Goal: Information Seeking & Learning: Learn about a topic

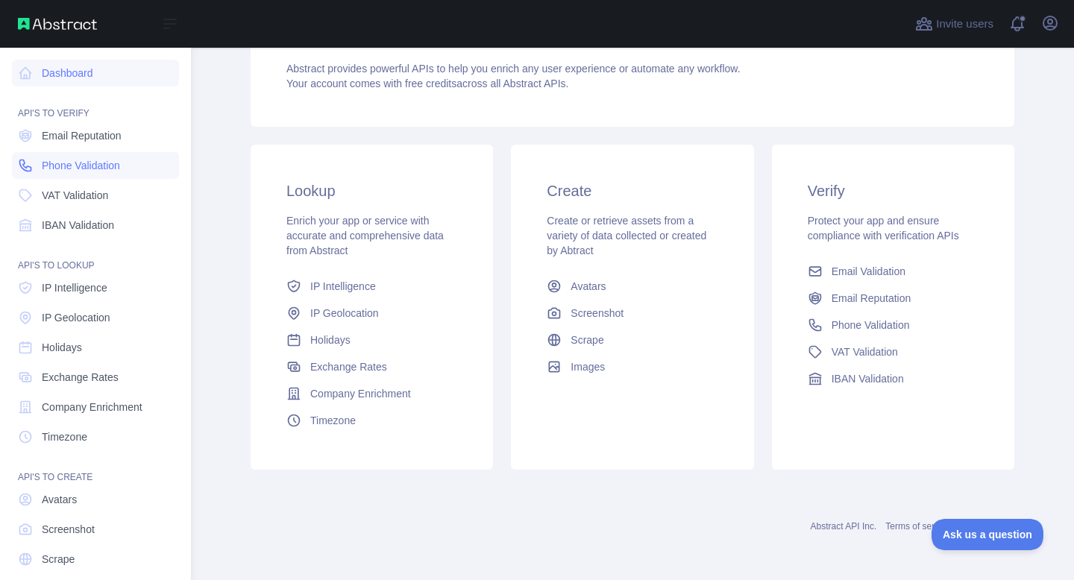
click at [101, 171] on span "Phone Validation" at bounding box center [81, 165] width 78 height 15
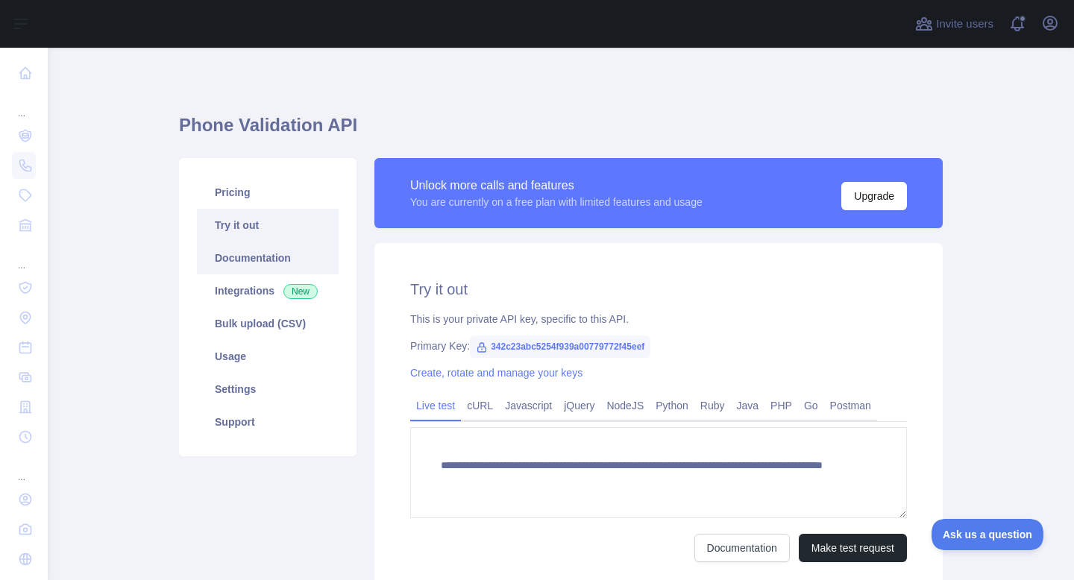
click at [280, 264] on link "Documentation" at bounding box center [268, 258] width 142 height 33
click at [275, 192] on link "Pricing" at bounding box center [268, 192] width 142 height 33
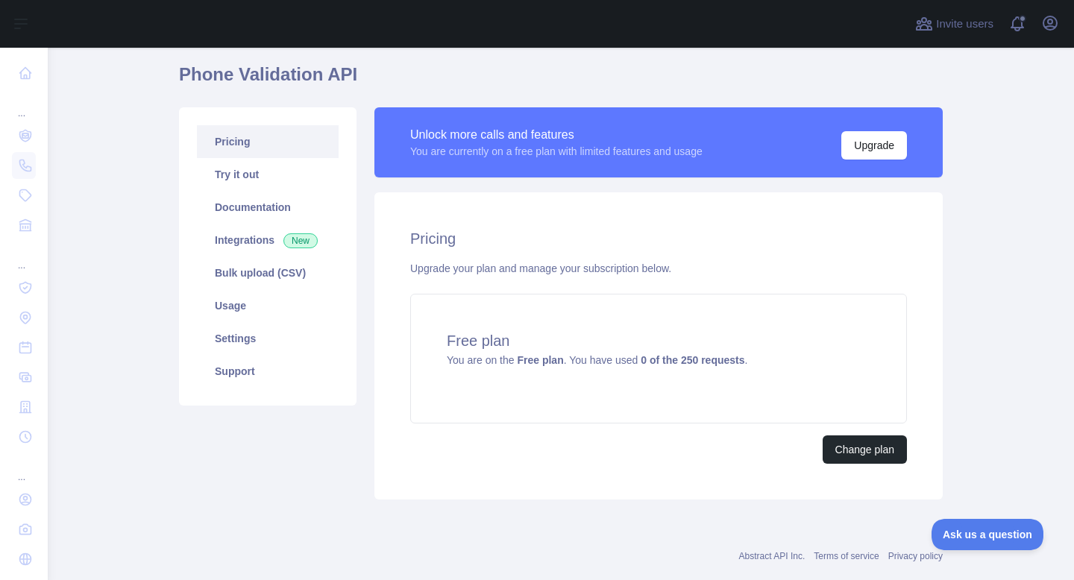
scroll to position [62, 0]
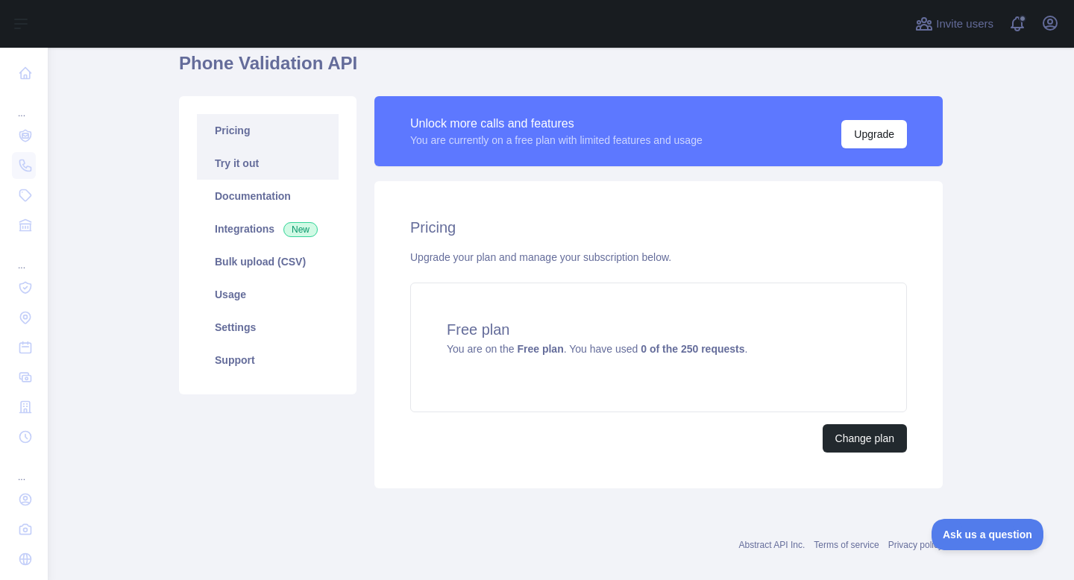
click at [271, 166] on link "Try it out" at bounding box center [268, 163] width 142 height 33
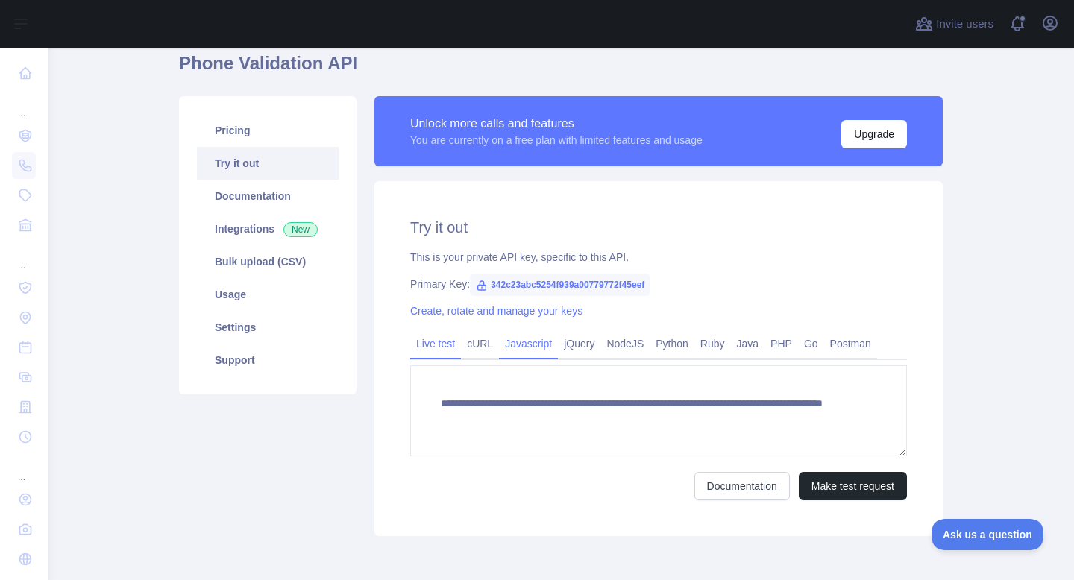
click at [547, 353] on link "Javascript" at bounding box center [528, 344] width 59 height 24
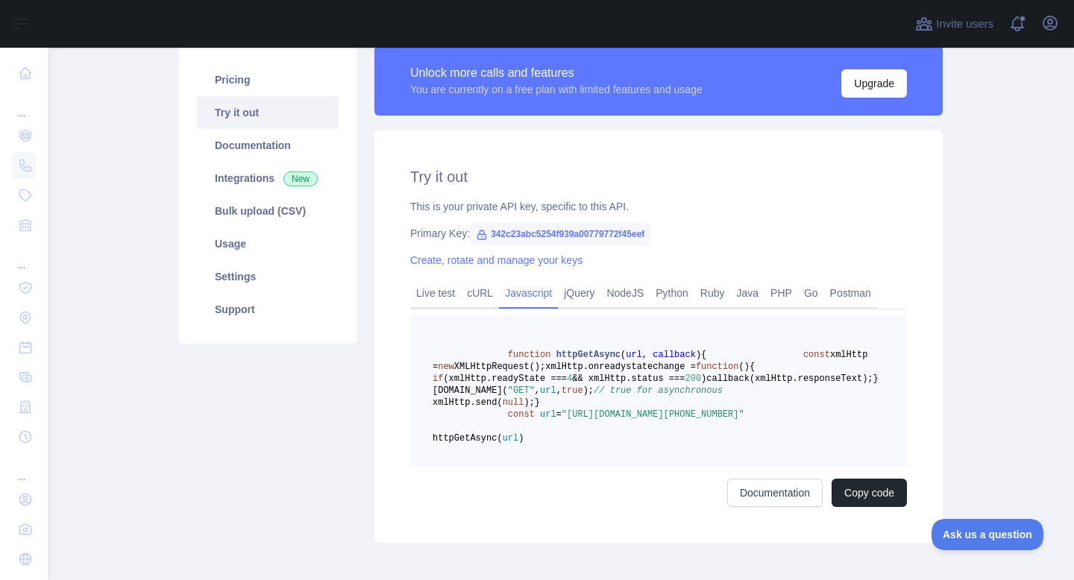
scroll to position [116, 0]
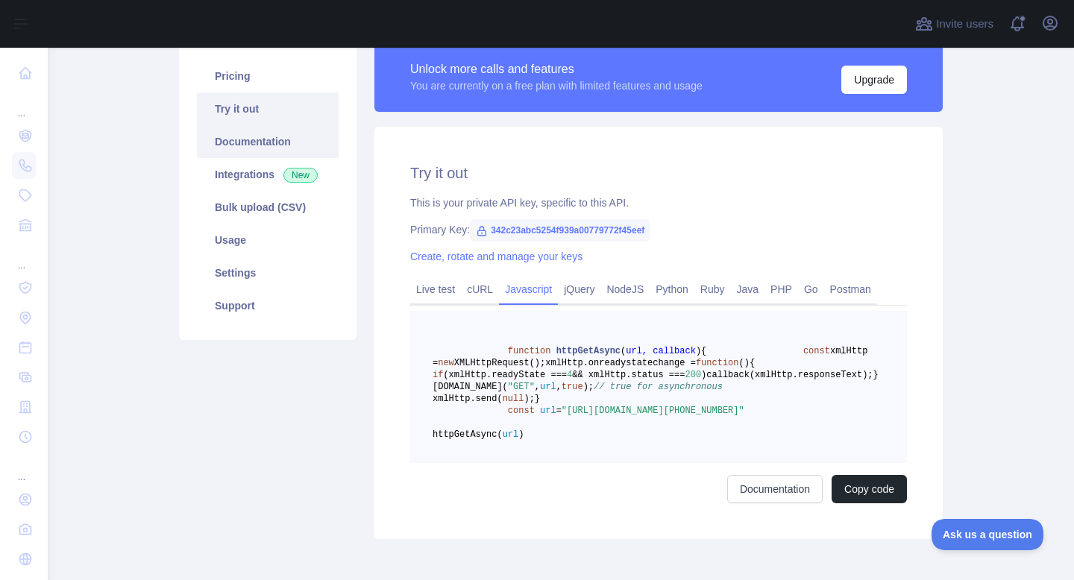
click at [285, 144] on link "Documentation" at bounding box center [268, 141] width 142 height 33
click at [274, 173] on link "Integrations New" at bounding box center [268, 174] width 142 height 33
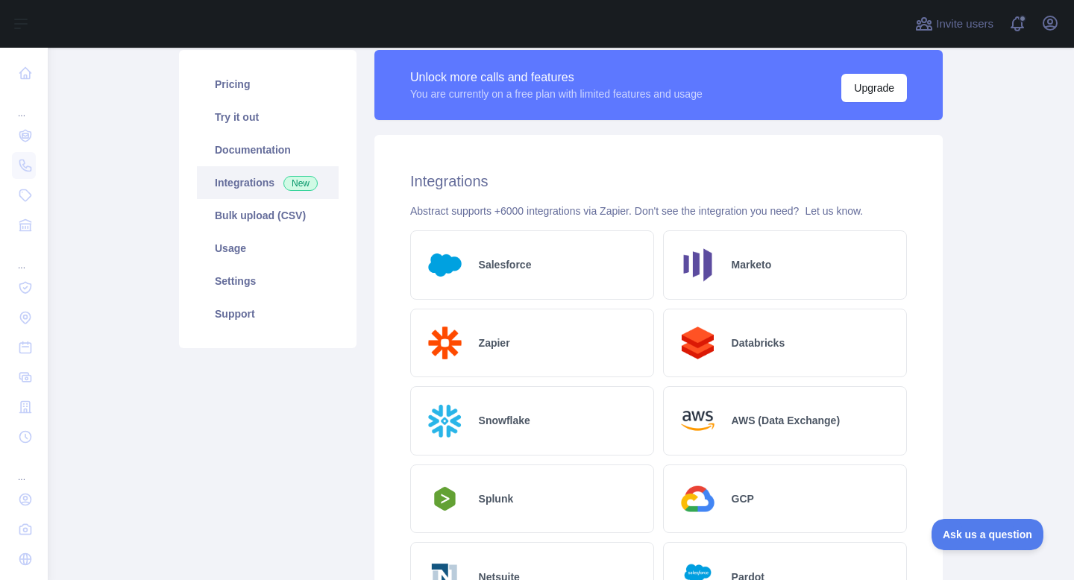
scroll to position [98, 0]
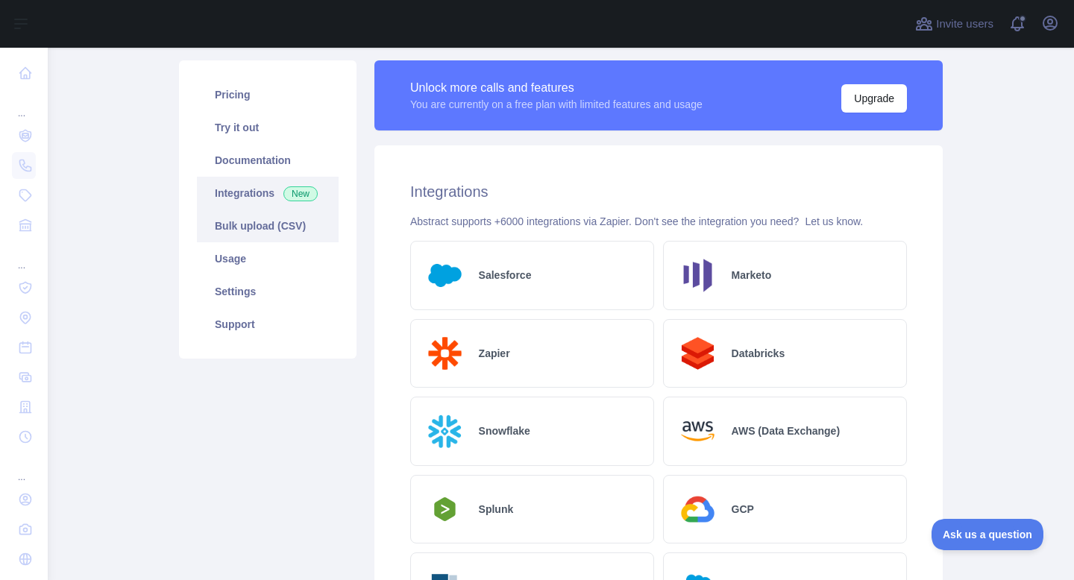
click at [271, 234] on link "Bulk upload (CSV)" at bounding box center [268, 226] width 142 height 33
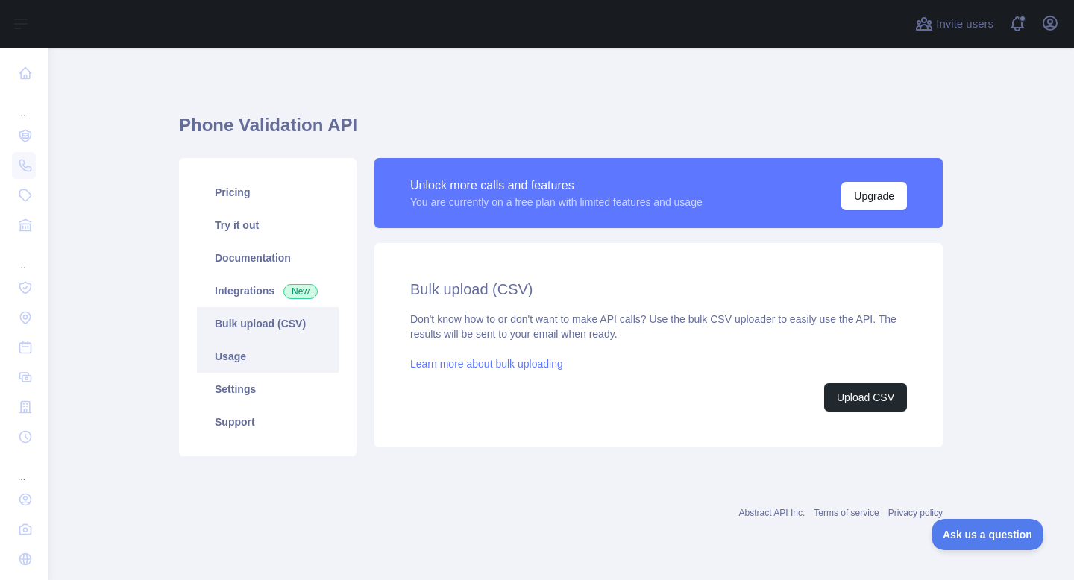
click at [244, 355] on link "Usage" at bounding box center [268, 356] width 142 height 33
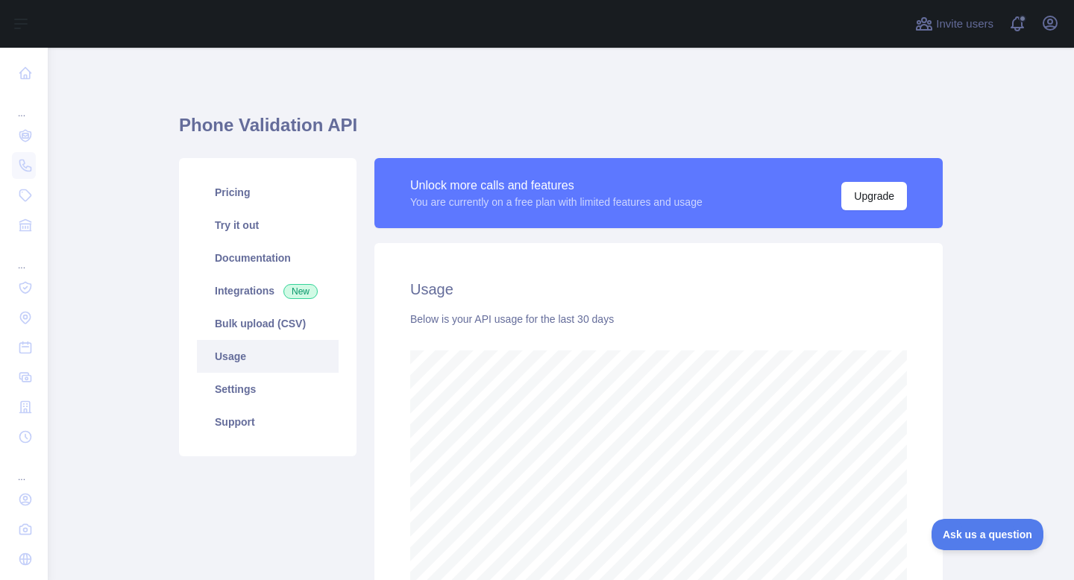
scroll to position [532, 1026]
click at [254, 386] on link "Settings" at bounding box center [268, 389] width 142 height 33
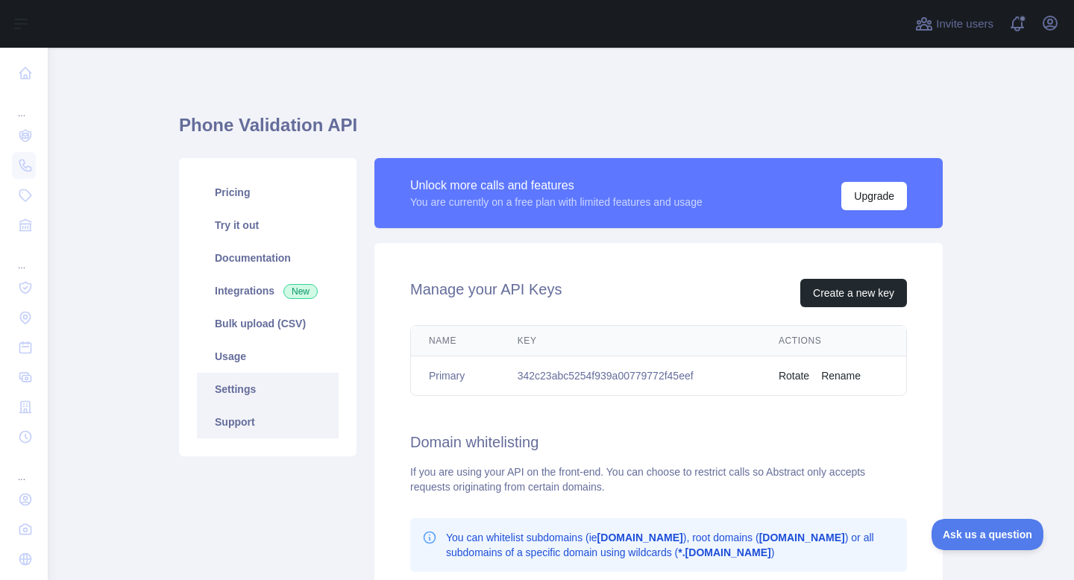
click at [261, 412] on link "Support" at bounding box center [268, 422] width 142 height 33
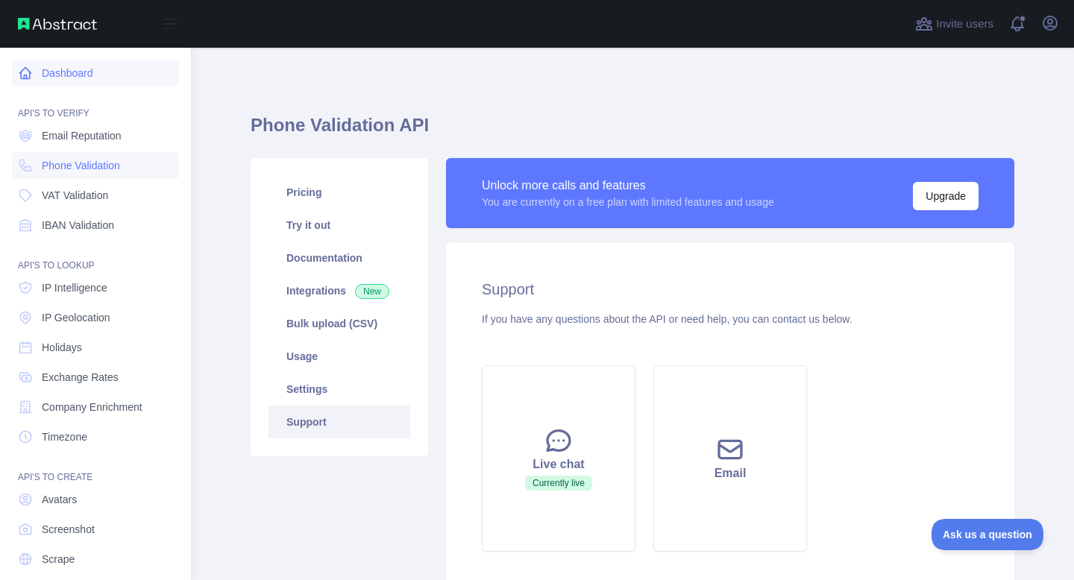
click at [75, 75] on link "Dashboard" at bounding box center [95, 73] width 167 height 27
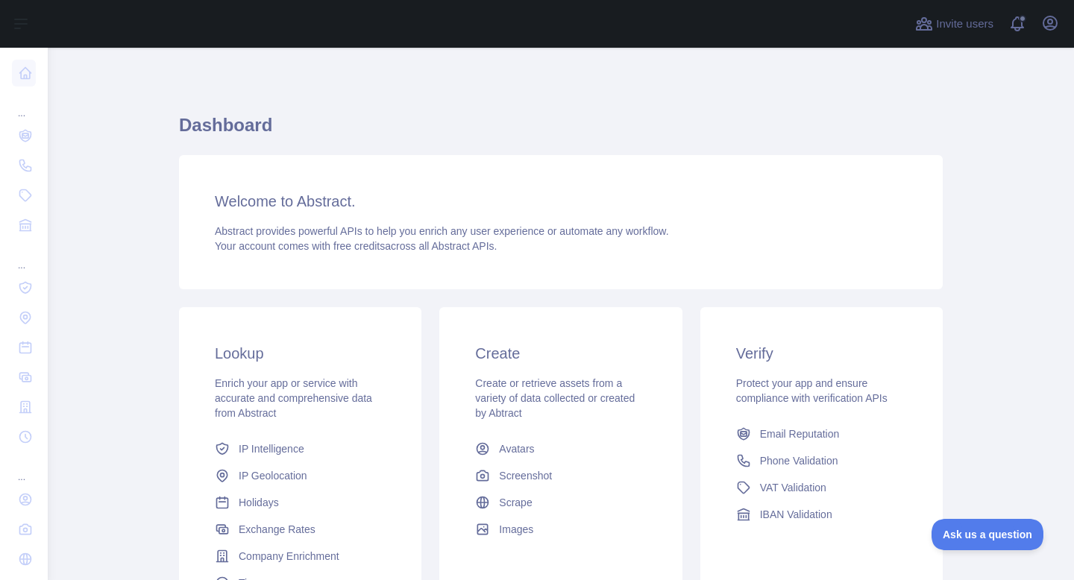
click at [247, 352] on h3 "Lookup" at bounding box center [300, 353] width 171 height 21
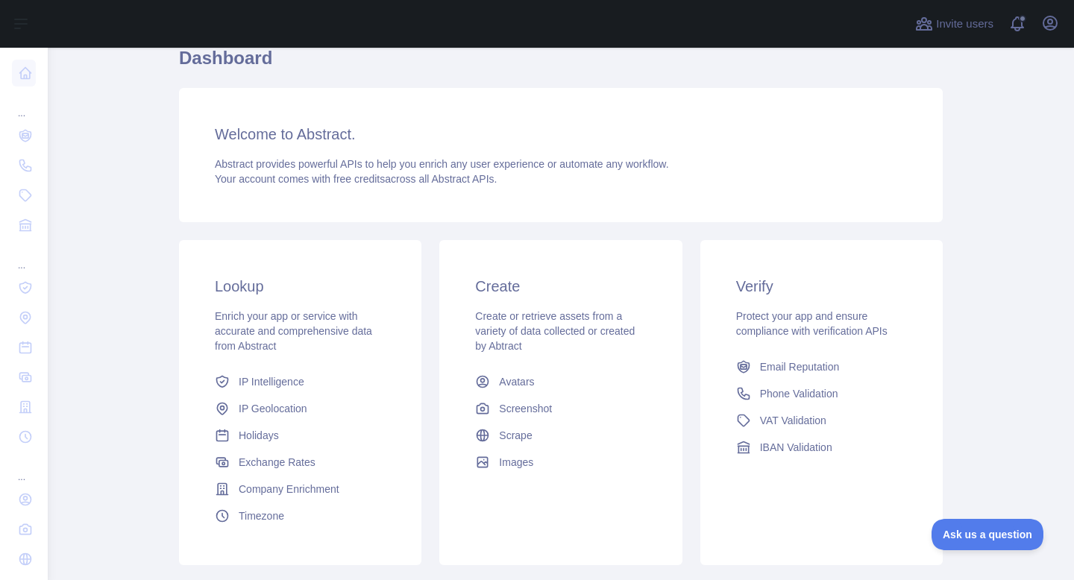
scroll to position [72, 0]
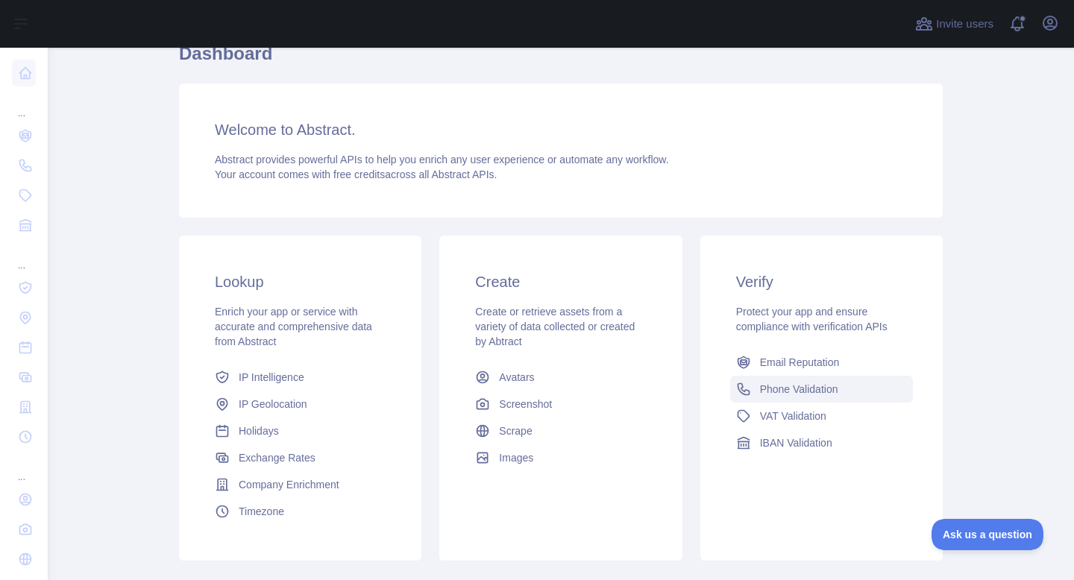
click at [764, 394] on span "Phone Validation" at bounding box center [799, 389] width 78 height 15
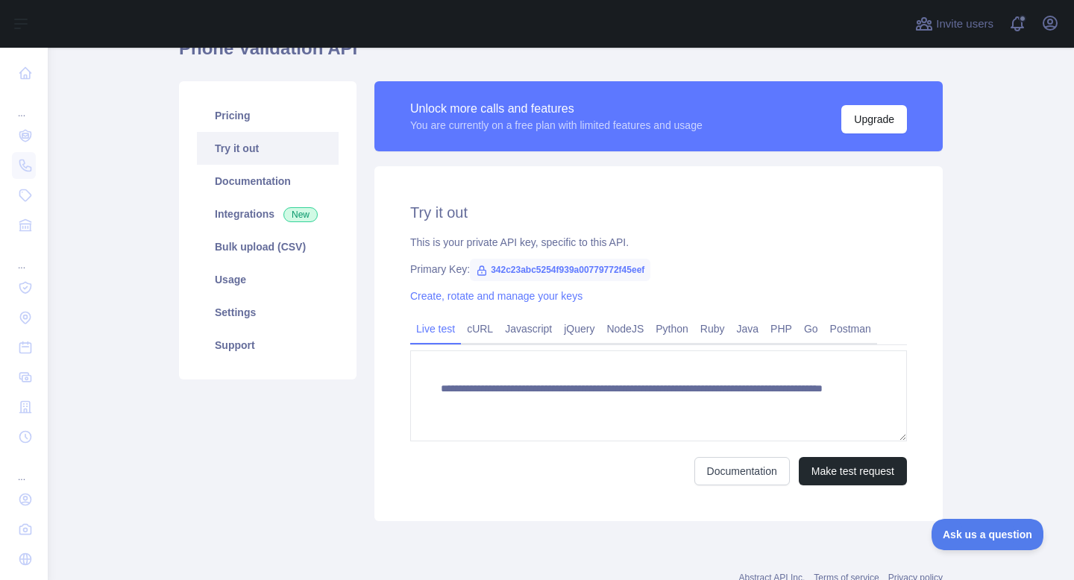
scroll to position [128, 0]
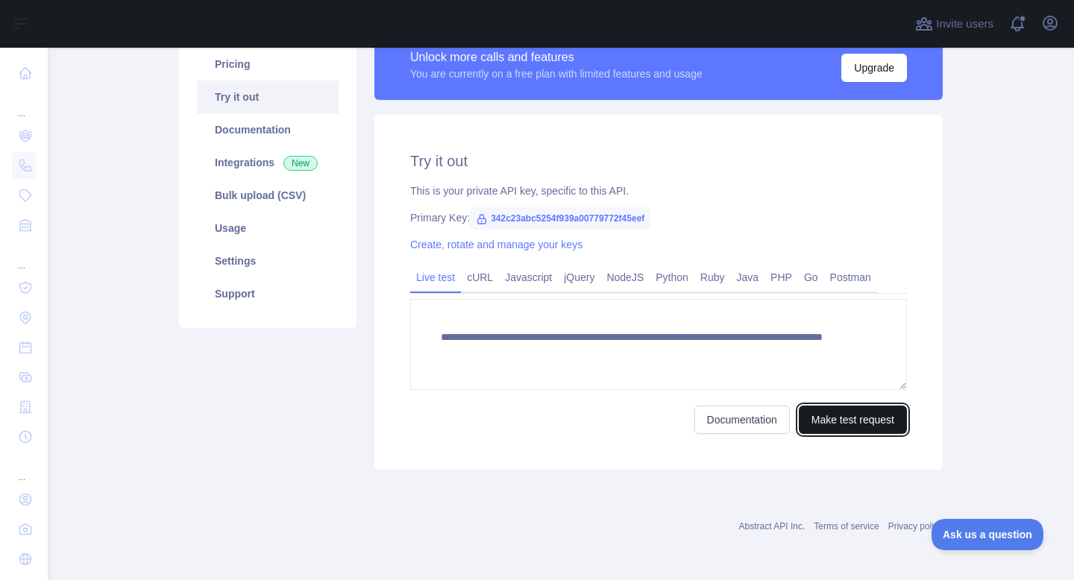
click at [832, 424] on button "Make test request" at bounding box center [853, 420] width 108 height 28
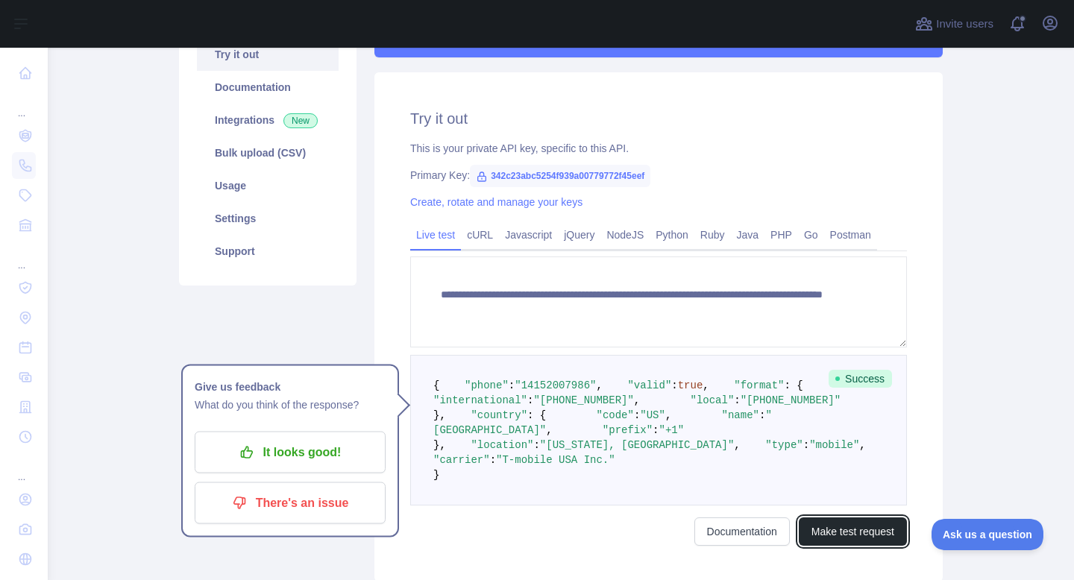
scroll to position [174, 0]
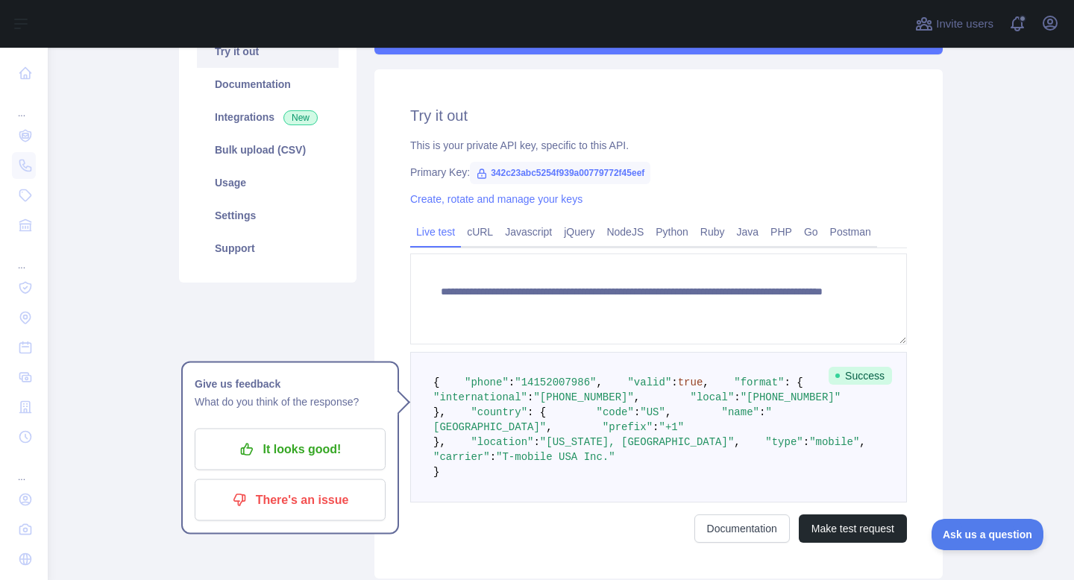
click at [563, 389] on span ""14152007986"" at bounding box center [555, 383] width 81 height 12
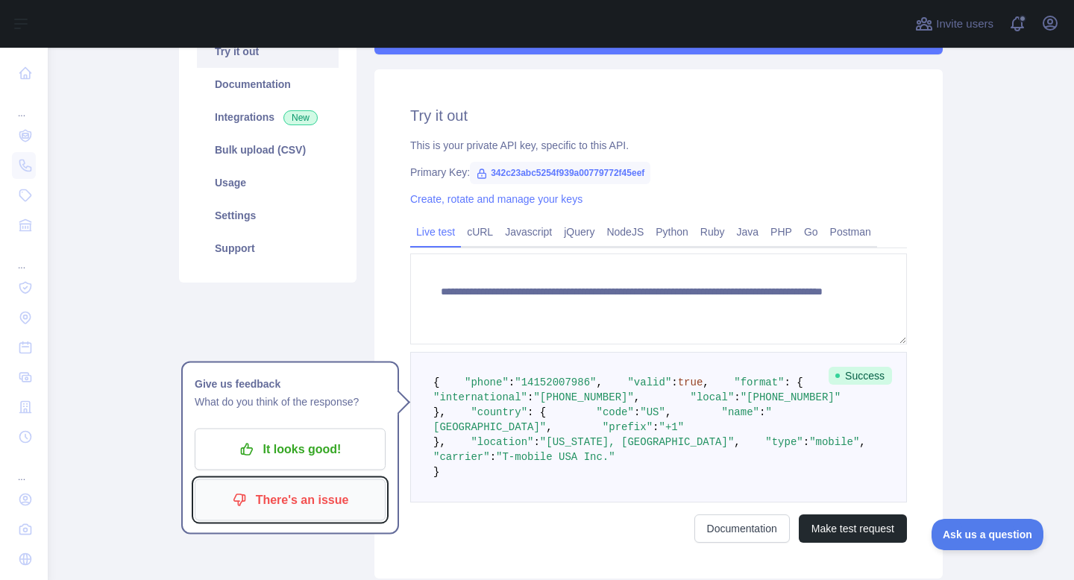
click at [346, 496] on p "There's an issue" at bounding box center [290, 500] width 169 height 25
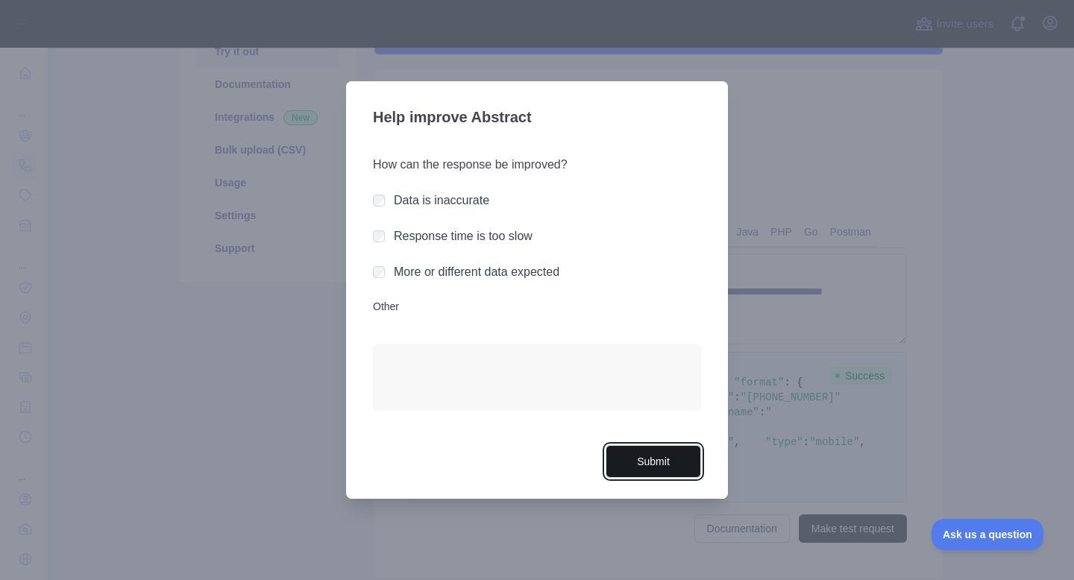
click at [631, 451] on button "Submit" at bounding box center [653, 462] width 95 height 34
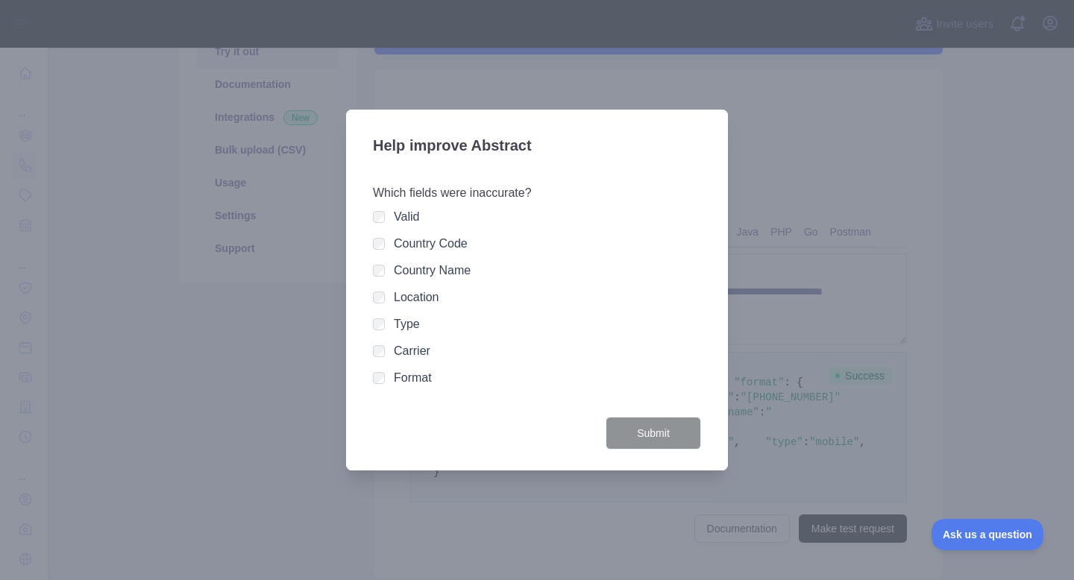
click at [343, 189] on div at bounding box center [537, 290] width 1074 height 580
click at [640, 427] on button "Submit" at bounding box center [653, 434] width 95 height 34
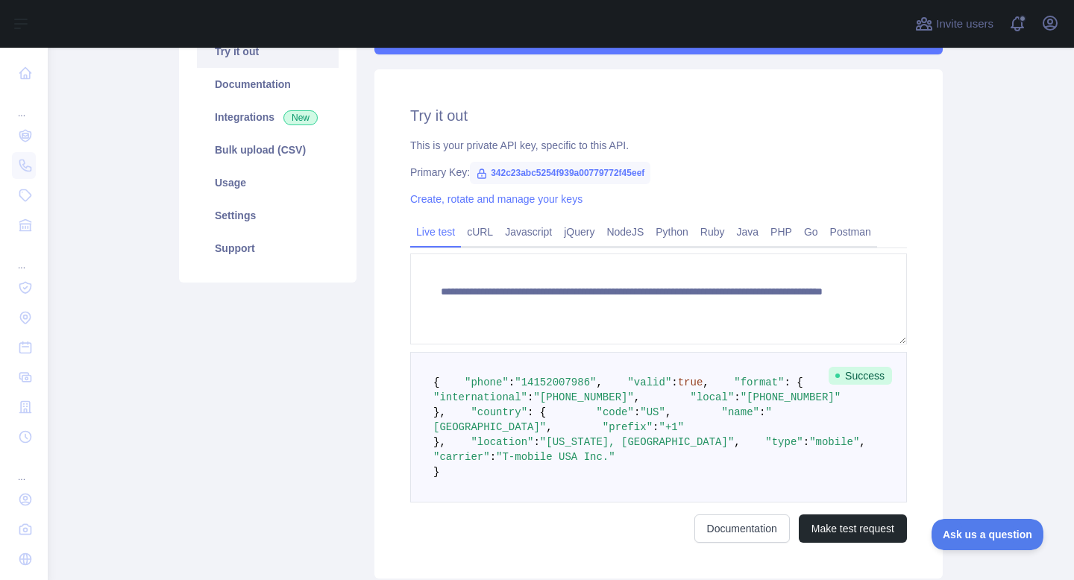
click at [567, 390] on pre "{ "phone" : "[PHONE_NUMBER]" , "valid" : true , "format" : { "international" : …" at bounding box center [658, 427] width 497 height 151
click at [556, 389] on span ""14152007986"" at bounding box center [555, 383] width 81 height 12
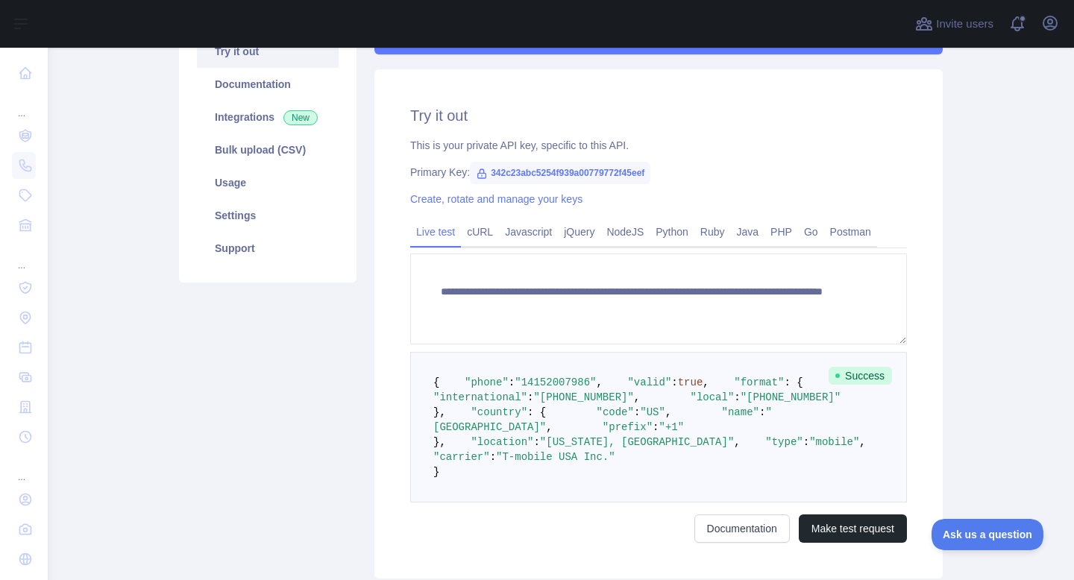
click at [557, 389] on span ""14152007986"" at bounding box center [555, 383] width 81 height 12
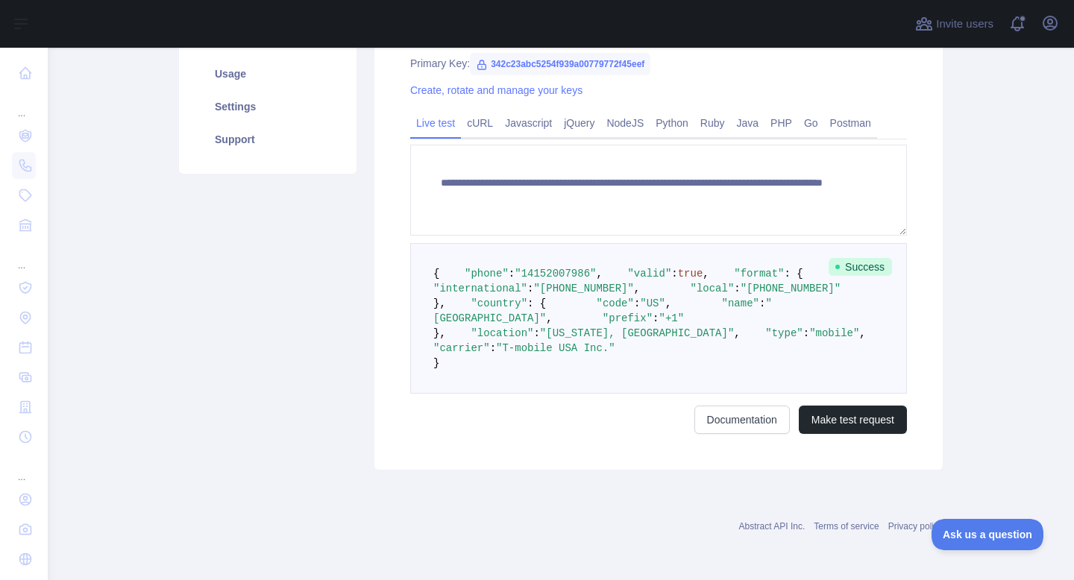
scroll to position [417, 0]
click at [571, 342] on span ""T-mobile USA Inc."" at bounding box center [555, 348] width 119 height 12
click at [572, 343] on span ""T-mobile USA Inc."" at bounding box center [555, 348] width 119 height 12
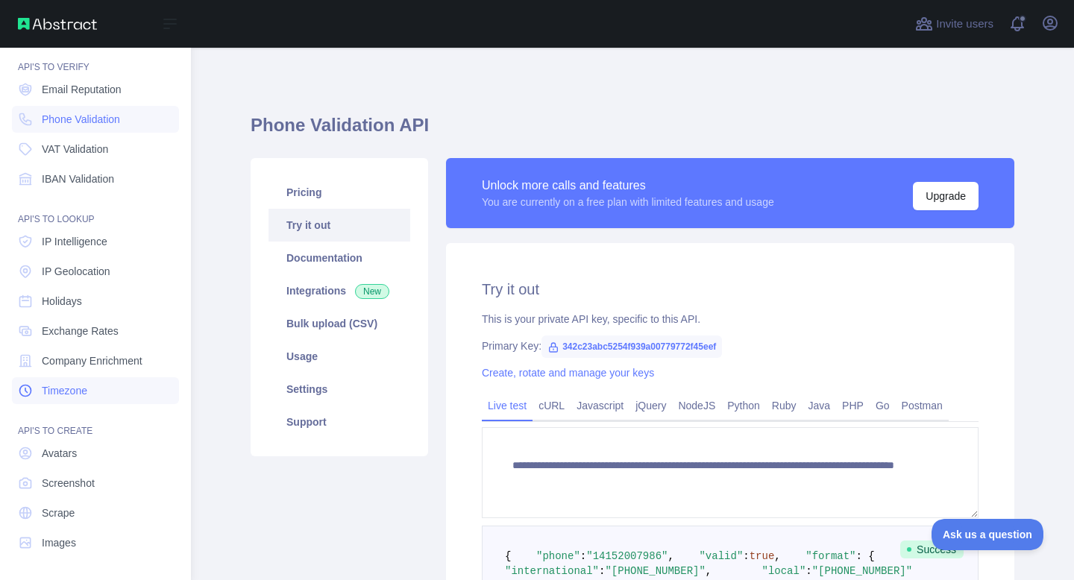
scroll to position [0, 0]
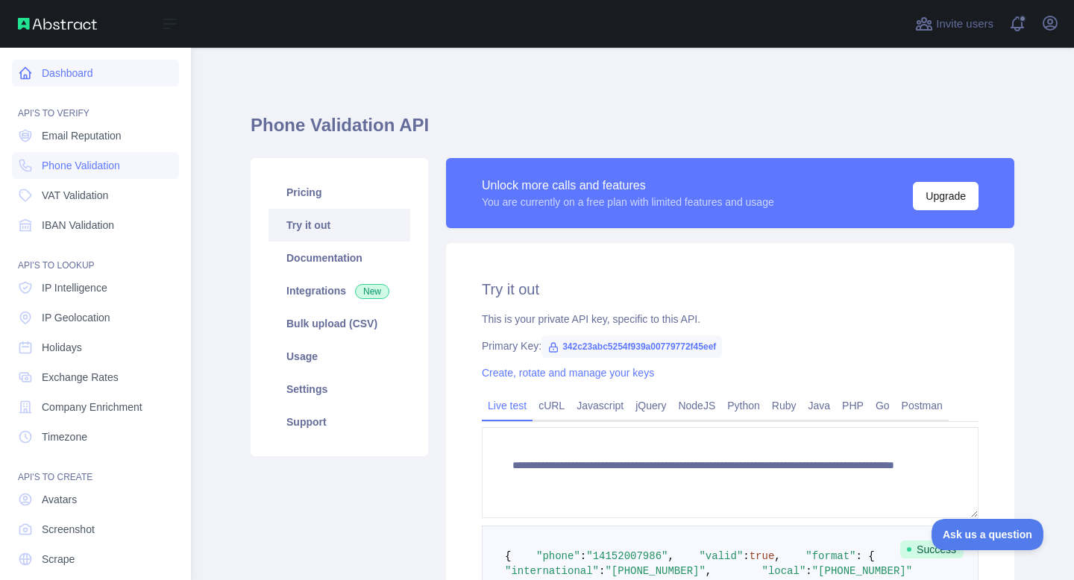
click at [90, 62] on link "Dashboard" at bounding box center [95, 73] width 167 height 27
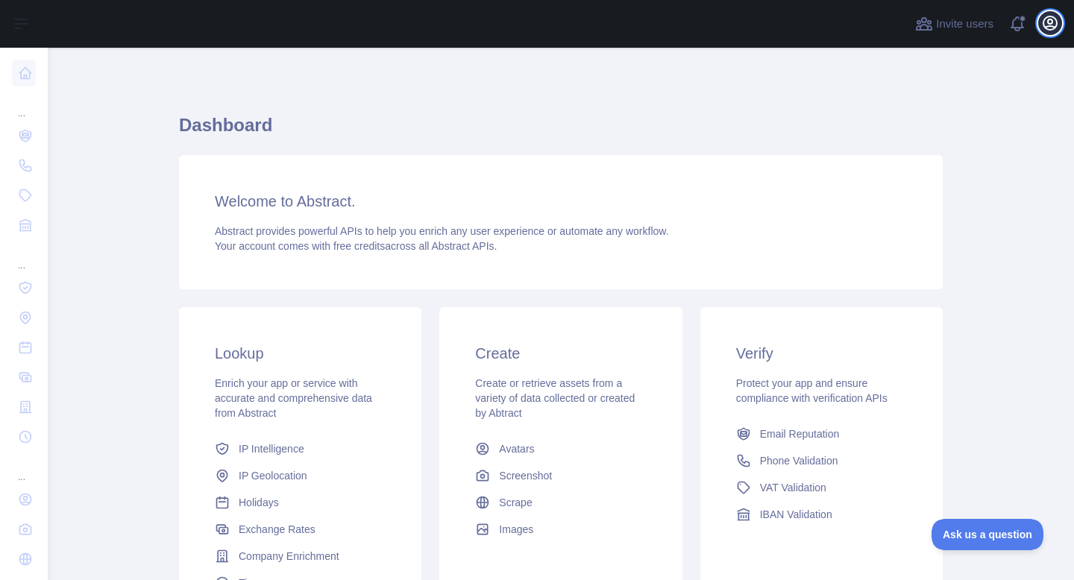
click at [1059, 30] on button "Open user menu" at bounding box center [1050, 23] width 24 height 24
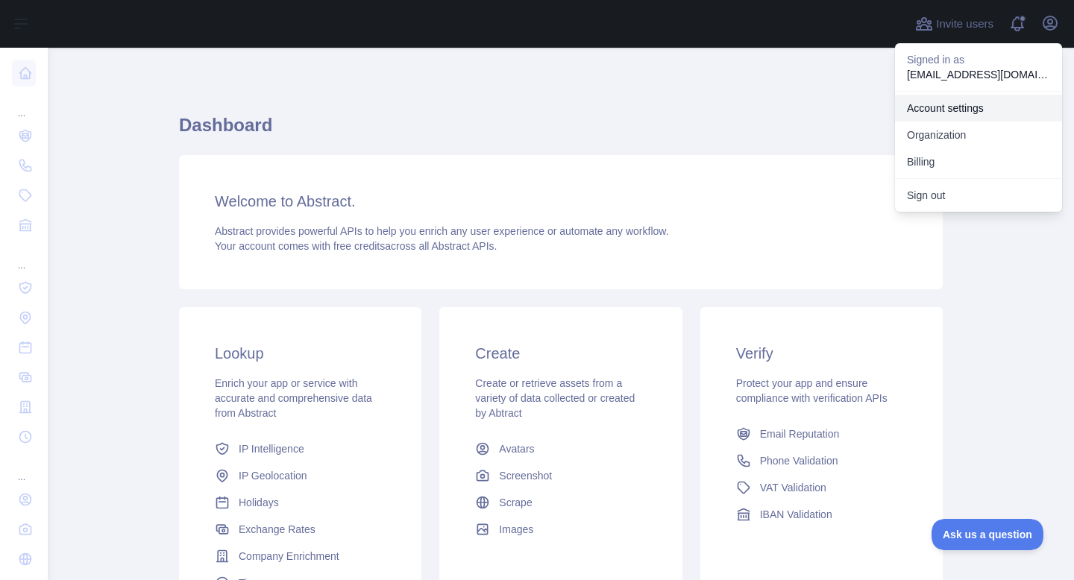
click at [944, 113] on link "Account settings" at bounding box center [978, 108] width 167 height 27
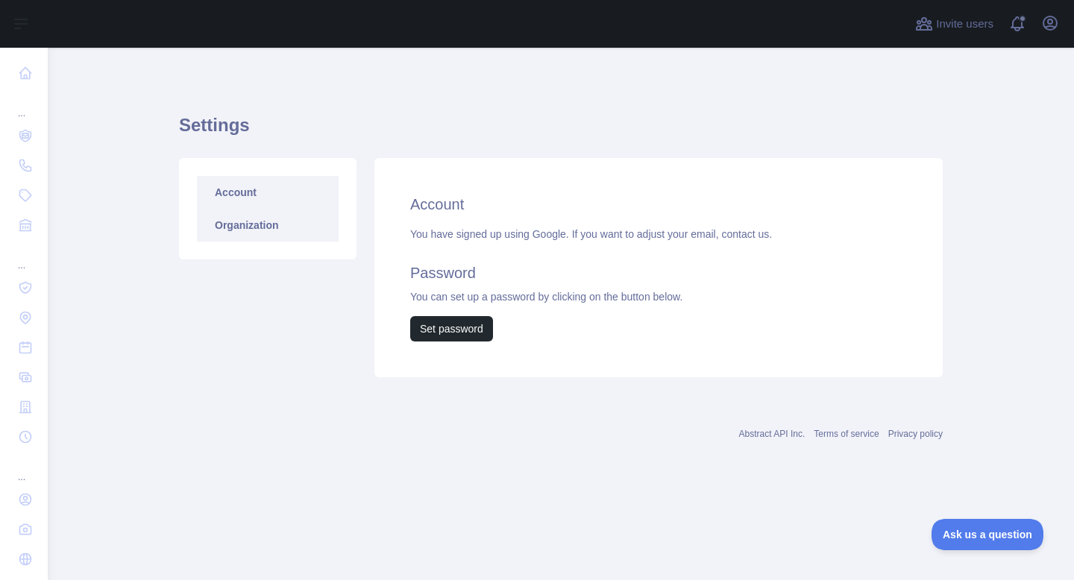
click at [300, 233] on link "Organization" at bounding box center [268, 225] width 142 height 33
